Goal: Task Accomplishment & Management: Complete application form

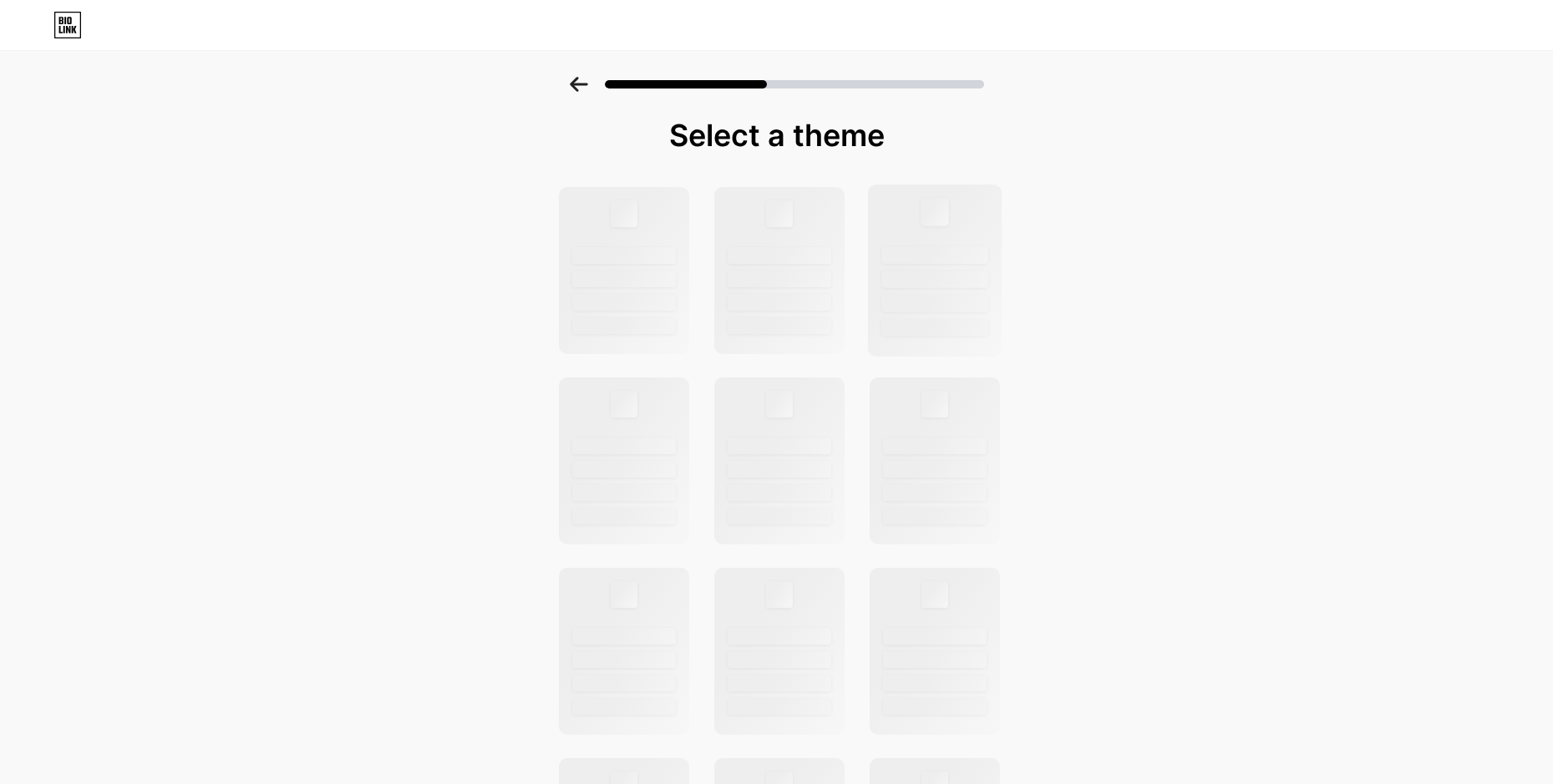
drag, startPoint x: 1202, startPoint y: 240, endPoint x: 993, endPoint y: 286, distance: 214.0
click at [1169, 248] on div "Select a theme" at bounding box center [776, 597] width 1553 height 1040
drag, startPoint x: 770, startPoint y: 345, endPoint x: 725, endPoint y: 373, distance: 53.0
click at [767, 352] on div at bounding box center [779, 270] width 130 height 167
drag, startPoint x: 674, startPoint y: 390, endPoint x: 605, endPoint y: 404, distance: 70.4
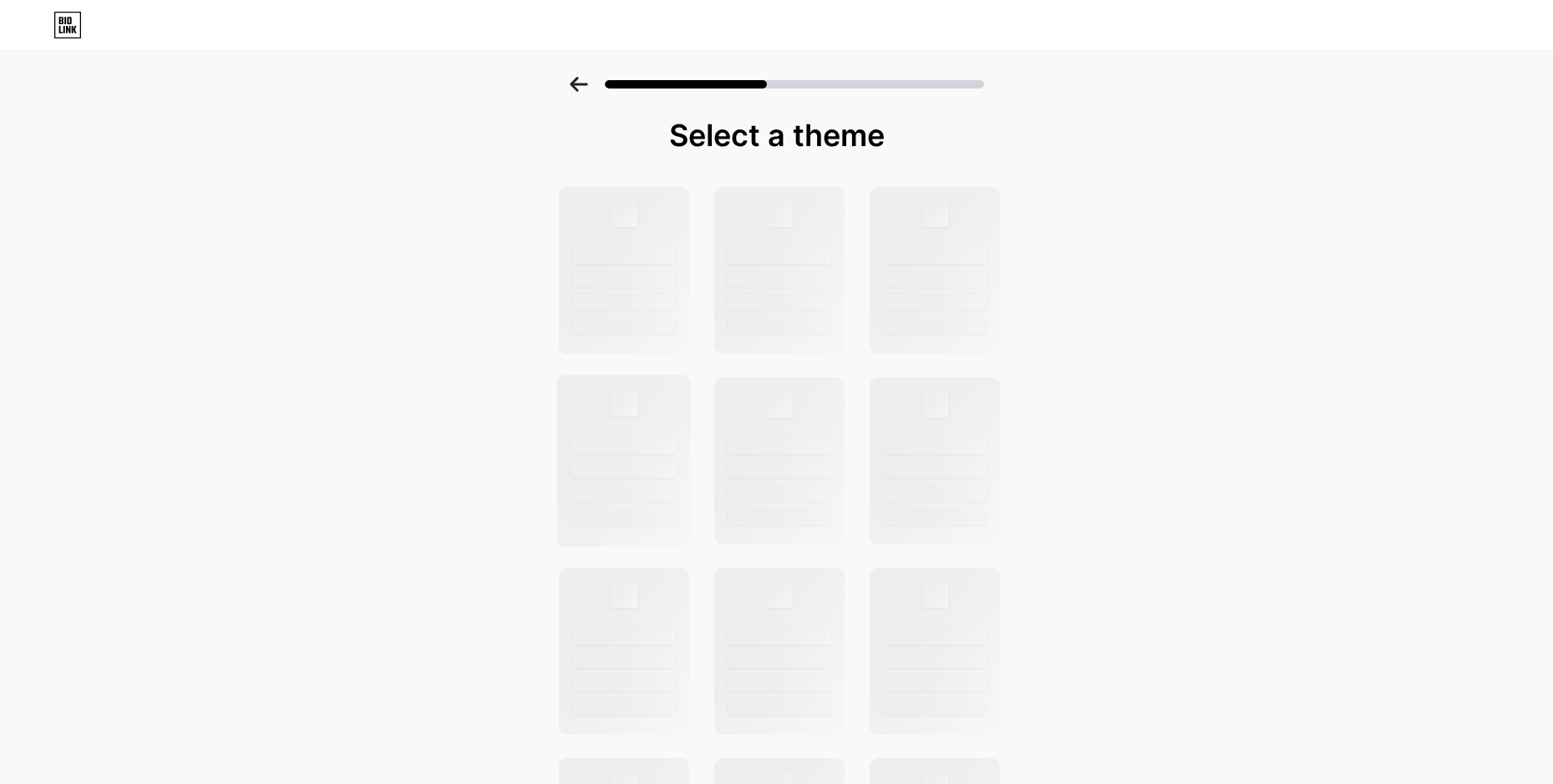
click at [663, 392] on div at bounding box center [624, 461] width 134 height 172
click at [652, 286] on div at bounding box center [624, 279] width 107 height 18
drag, startPoint x: 581, startPoint y: 283, endPoint x: 822, endPoint y: 282, distance: 241.0
click at [706, 282] on div at bounding box center [777, 651] width 460 height 932
drag, startPoint x: 823, startPoint y: 282, endPoint x: 821, endPoint y: 302, distance: 20.1
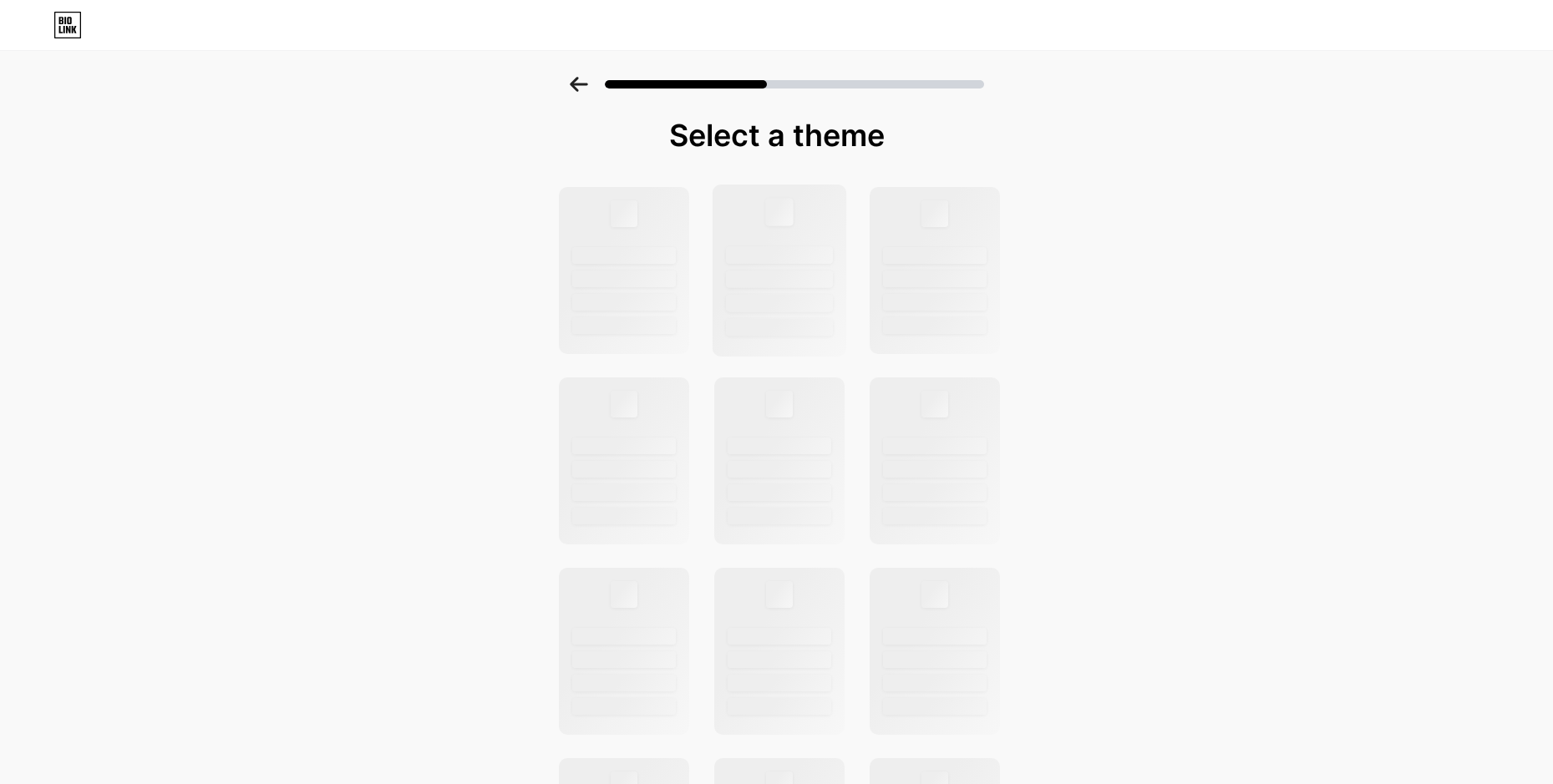
click at [821, 302] on div at bounding box center [779, 270] width 134 height 172
drag, startPoint x: 832, startPoint y: 328, endPoint x: 963, endPoint y: 344, distance: 132.0
click at [922, 329] on div at bounding box center [777, 651] width 460 height 932
drag, startPoint x: 722, startPoint y: 543, endPoint x: 699, endPoint y: 542, distance: 23.0
click at [701, 542] on div at bounding box center [777, 651] width 460 height 932
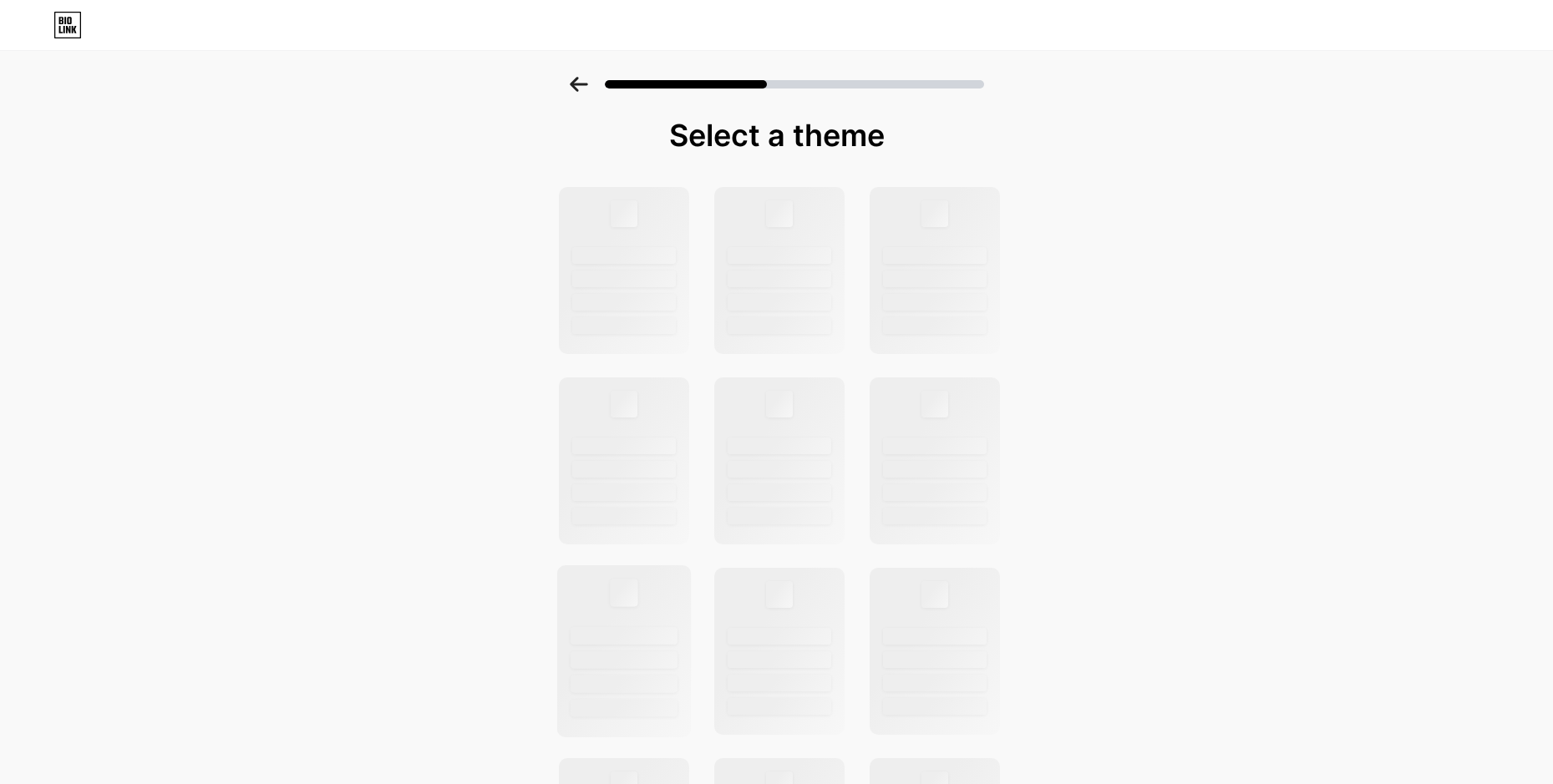
click at [674, 610] on div at bounding box center [624, 651] width 134 height 172
click at [796, 620] on div at bounding box center [779, 651] width 134 height 172
click at [944, 620] on div at bounding box center [934, 651] width 134 height 172
click at [675, 298] on div at bounding box center [624, 304] width 107 height 18
drag, startPoint x: 783, startPoint y: 300, endPoint x: 868, endPoint y: 314, distance: 86.1
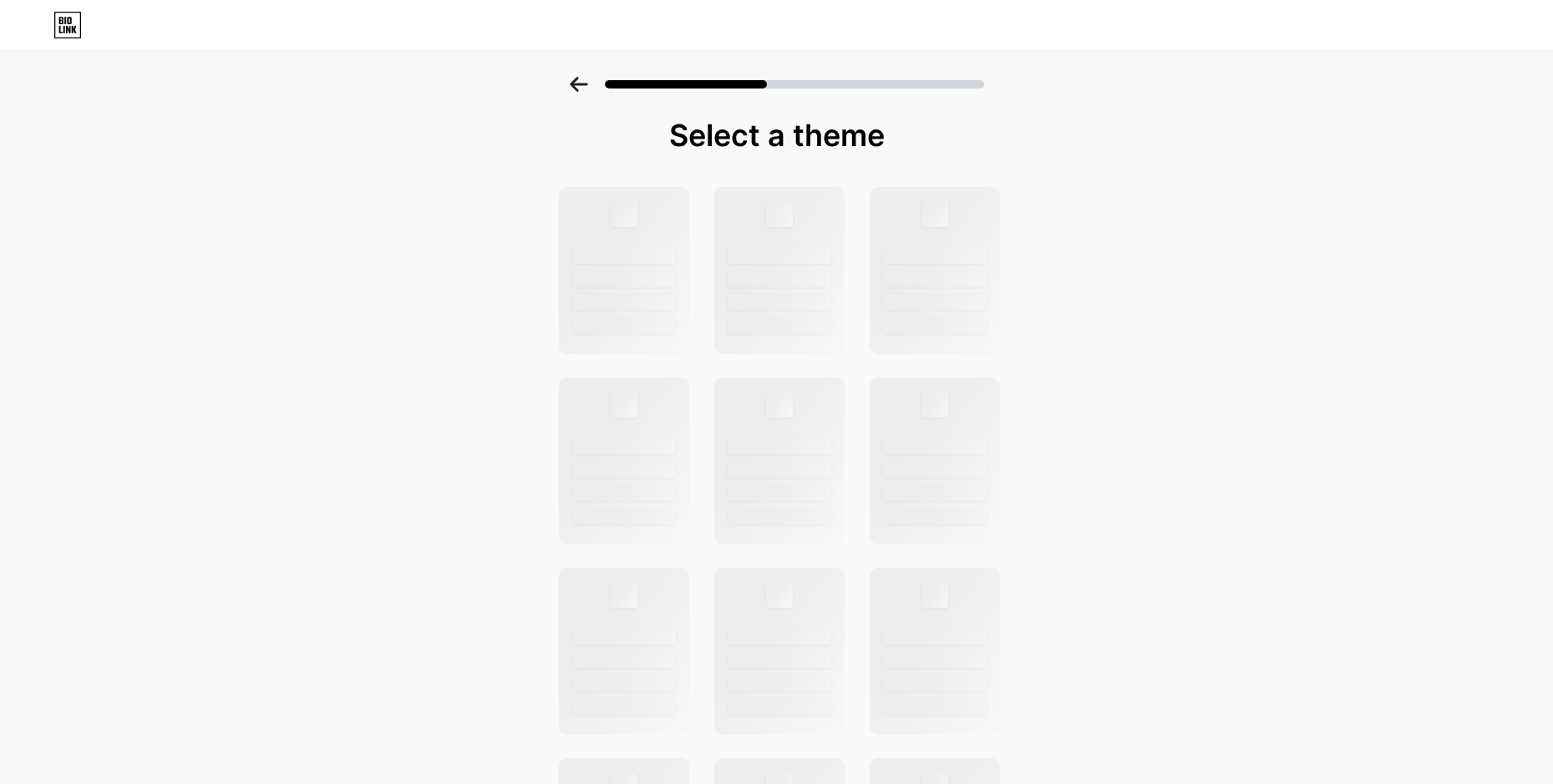
click at [783, 301] on div at bounding box center [779, 302] width 104 height 17
drag, startPoint x: 911, startPoint y: 317, endPoint x: 725, endPoint y: 409, distance: 207.5
click at [911, 318] on div at bounding box center [934, 270] width 134 height 172
click at [700, 423] on div at bounding box center [777, 651] width 460 height 932
click at [794, 450] on div at bounding box center [779, 446] width 107 height 18
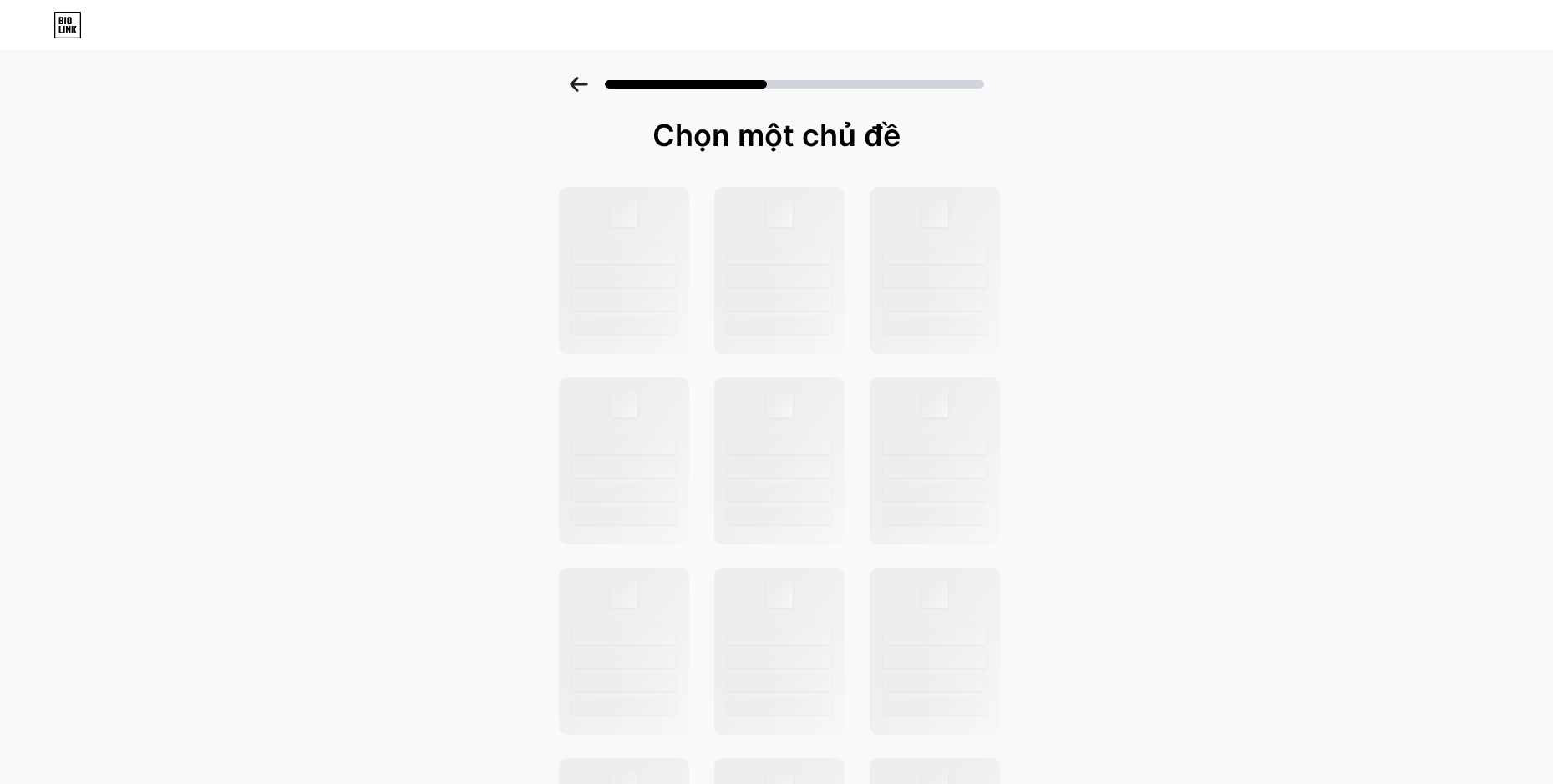
click at [1290, 180] on div "Chọn một chủ đề" at bounding box center [776, 597] width 1553 height 1040
